Goal: Task Accomplishment & Management: Use online tool/utility

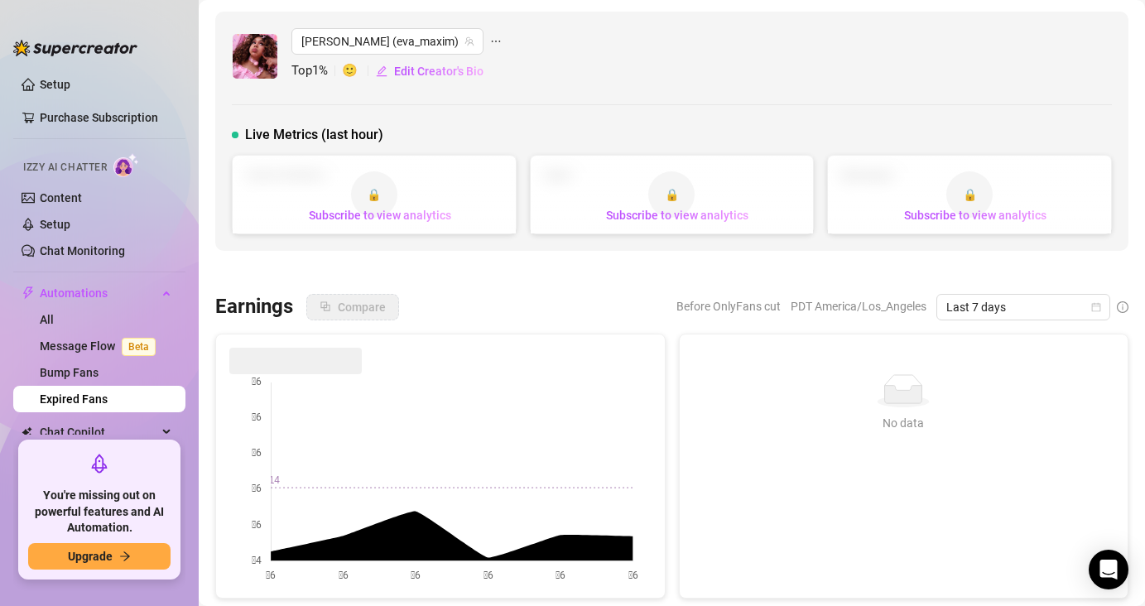
click at [94, 397] on link "Expired Fans" at bounding box center [74, 399] width 68 height 13
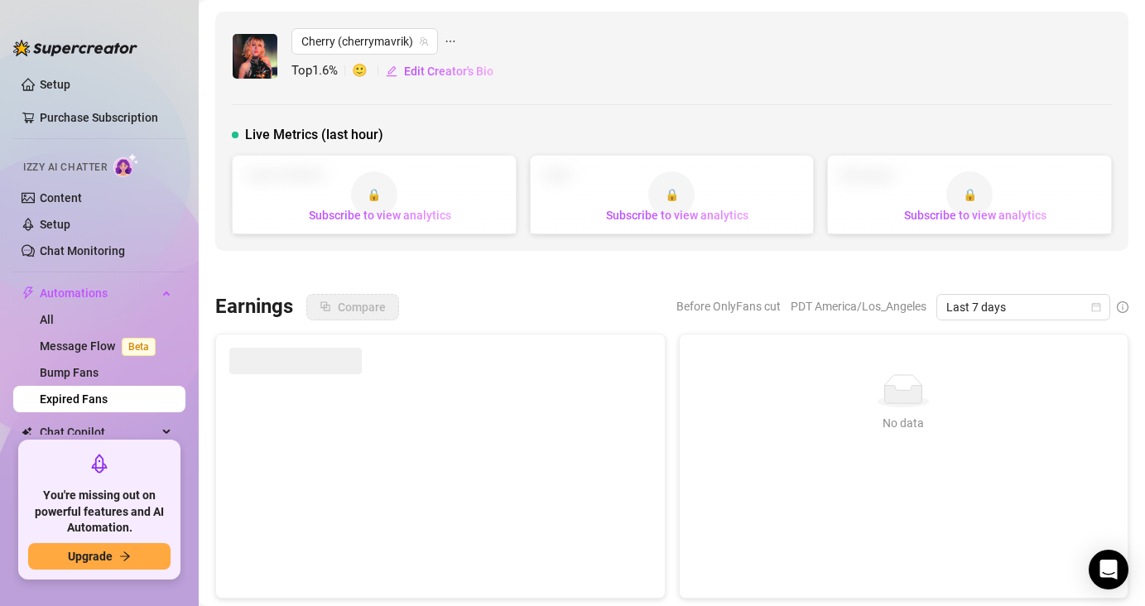
click at [108, 393] on link "Expired Fans" at bounding box center [74, 399] width 68 height 13
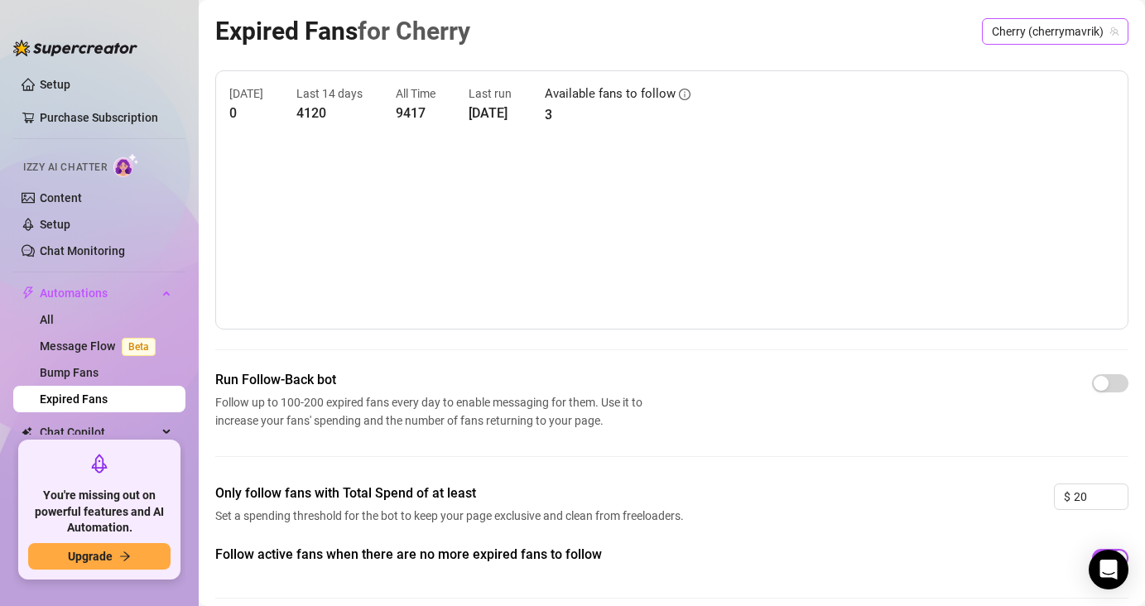
click at [1033, 27] on span "Cherry (cherrymavrik)" at bounding box center [1055, 31] width 127 height 25
click at [1028, 29] on span "Cherry (cherrymavrik)" at bounding box center [1055, 31] width 127 height 25
click at [1013, 388] on div "Run Follow-Back bot Follow up to 100-200 expired fans every day to enable messa…" at bounding box center [672, 400] width 914 height 60
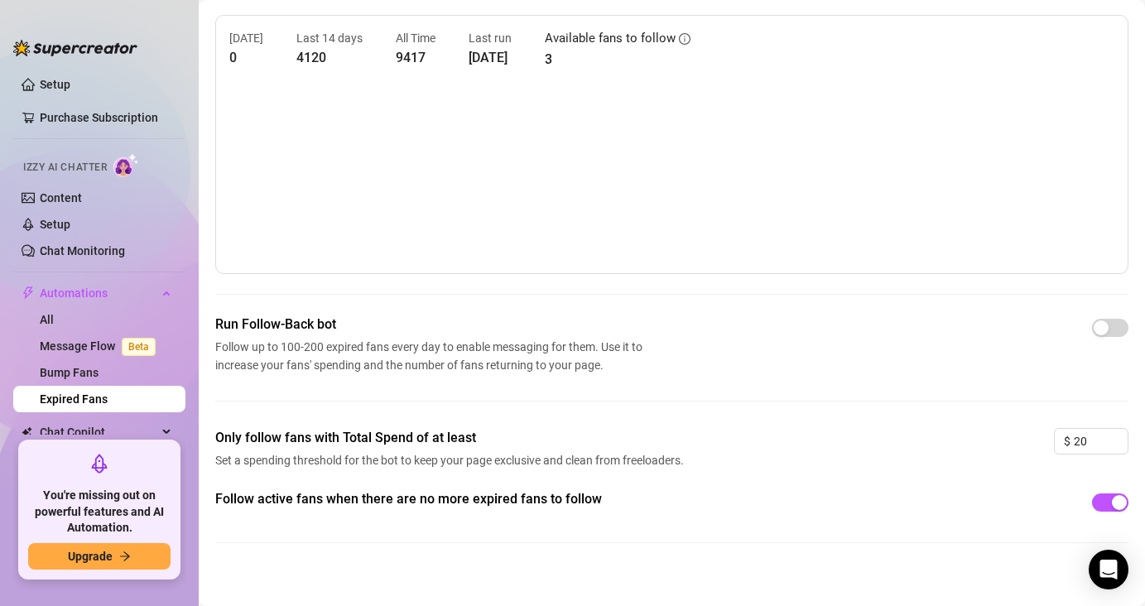
scroll to position [69, 0]
